Goal: Information Seeking & Learning: Learn about a topic

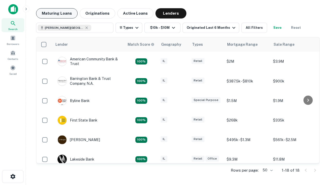
click at [57, 13] on button "Maturing Loans" at bounding box center [56, 13] width 41 height 10
